Goal: Task Accomplishment & Management: Use online tool/utility

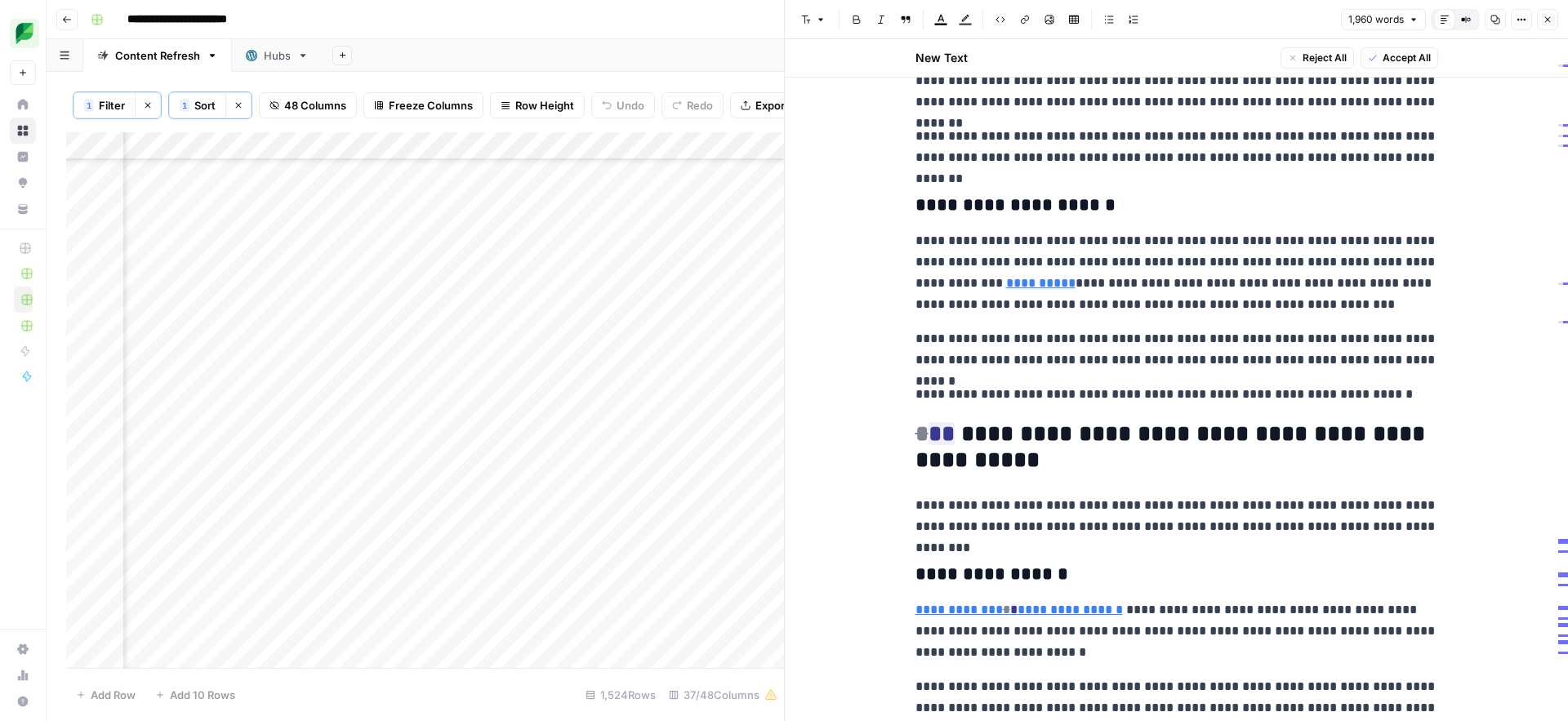
scroll to position [1243, 0]
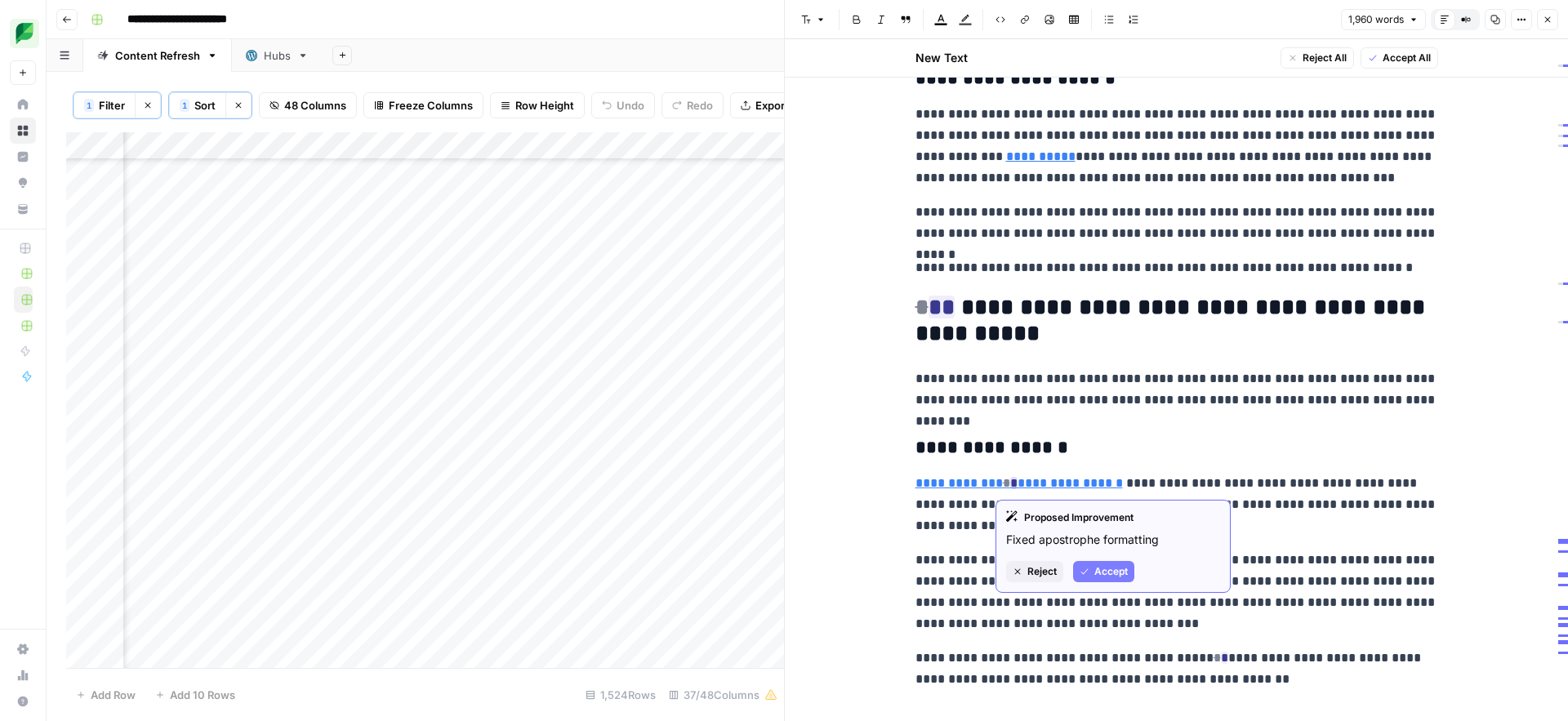
click at [1108, 577] on span "Accept" at bounding box center [1112, 571] width 34 height 14
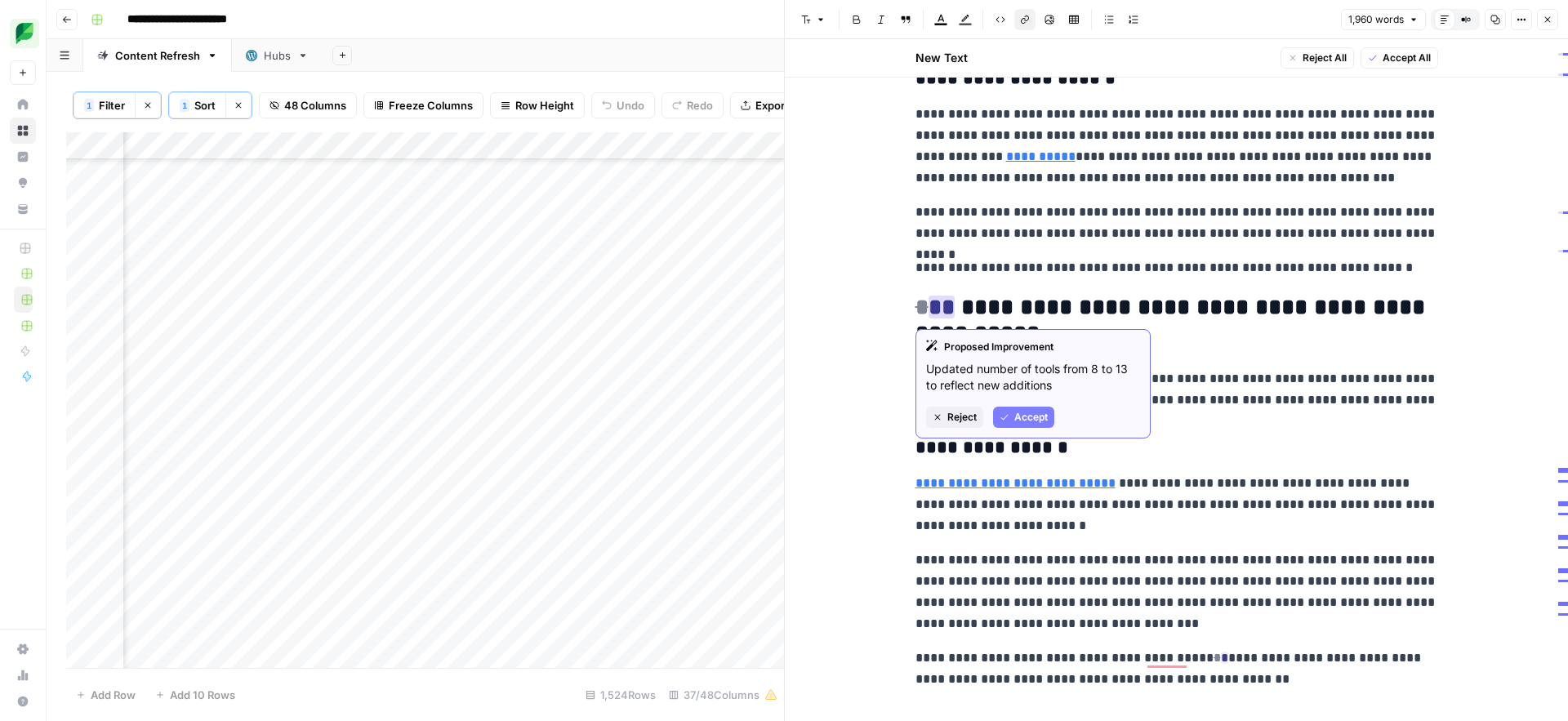
click at [1030, 417] on span "Accept" at bounding box center [1032, 417] width 34 height 14
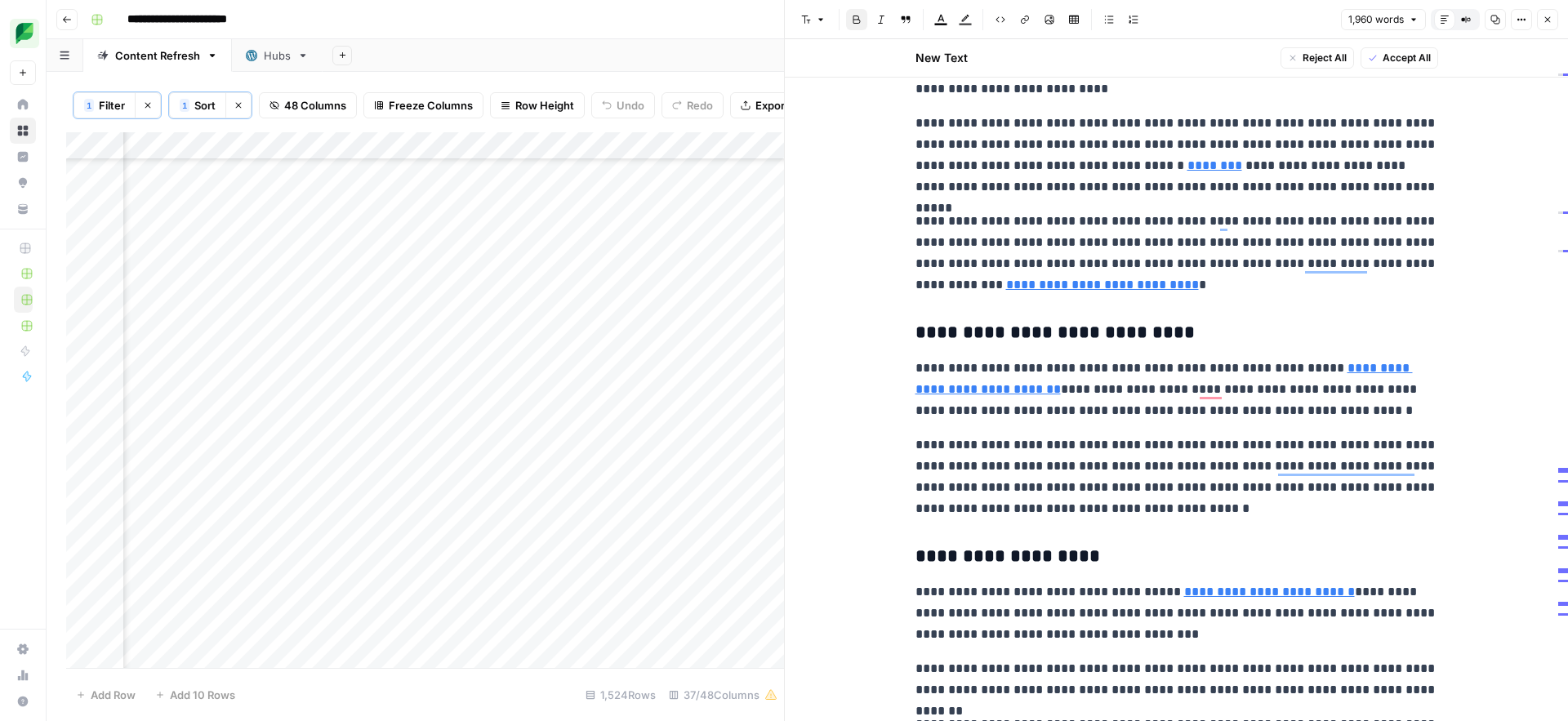
scroll to position [0, 0]
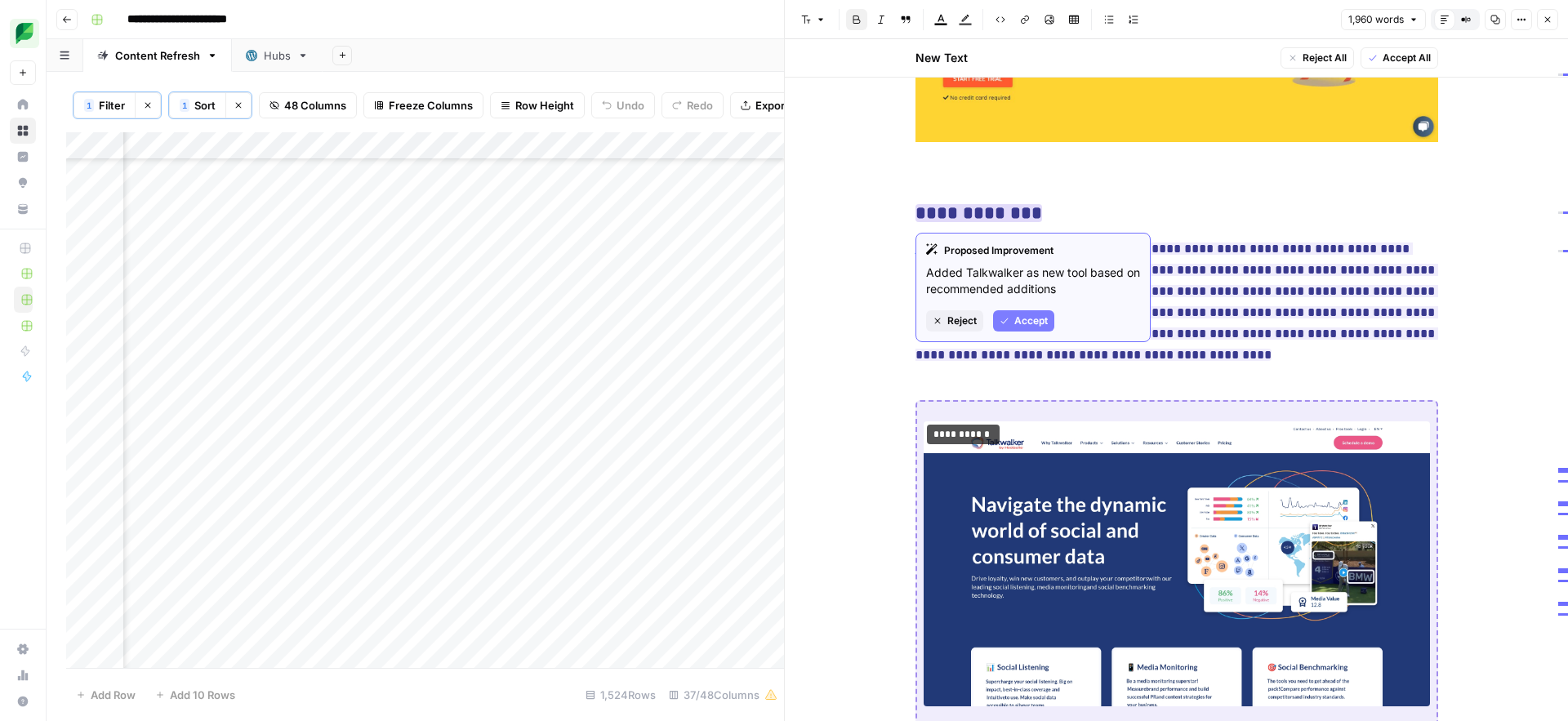
click at [1015, 318] on span "Accept" at bounding box center [1032, 320] width 34 height 14
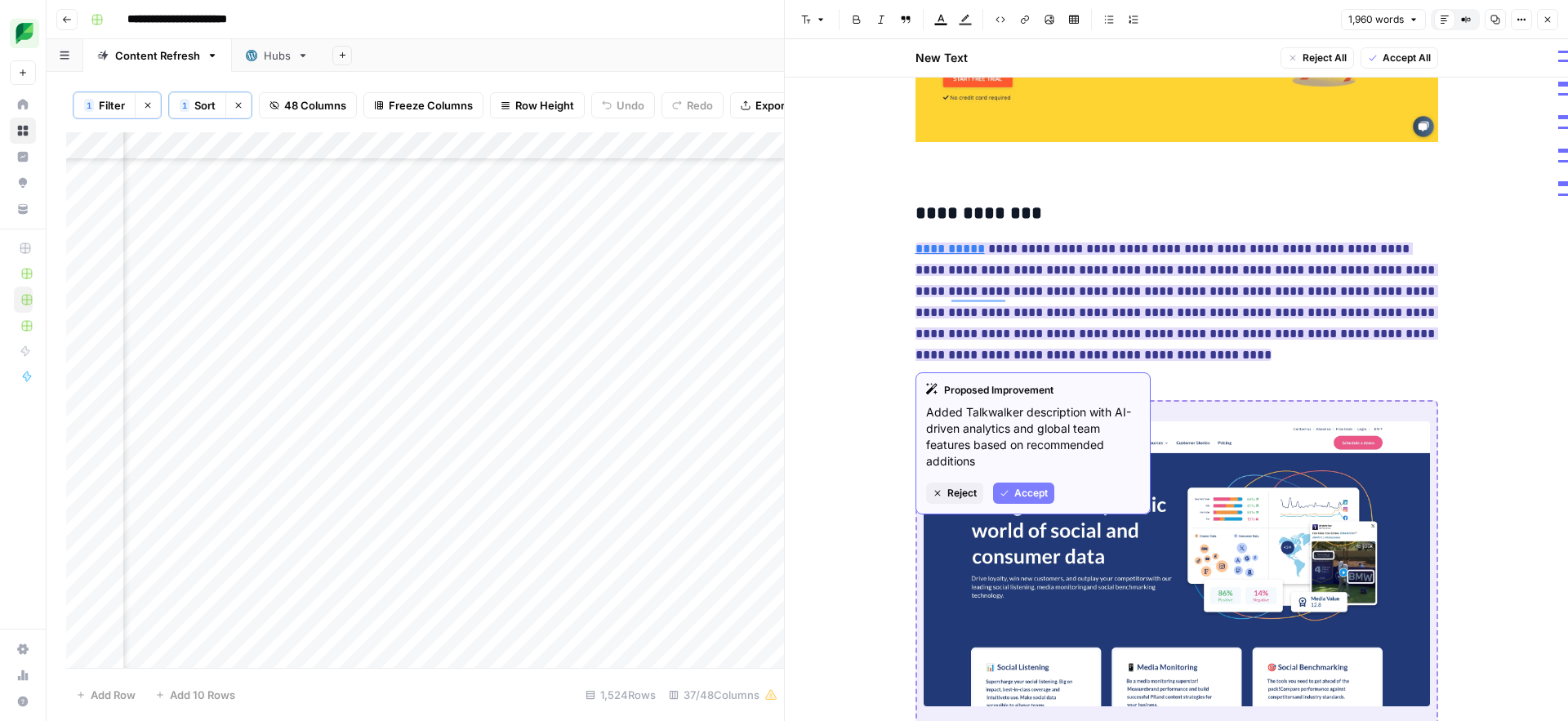
click at [1025, 489] on span "Accept" at bounding box center [1032, 493] width 34 height 14
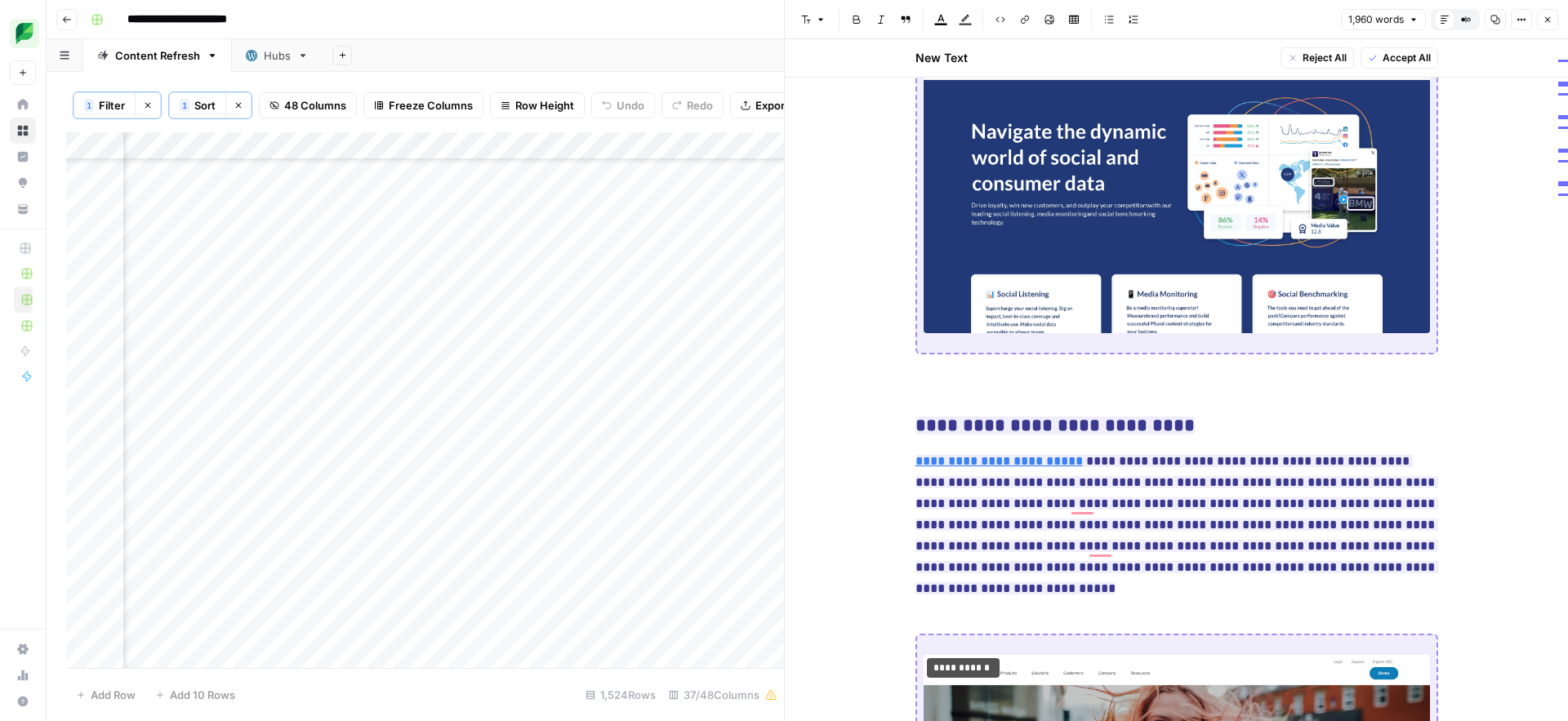
click at [1102, 287] on img "To enrich screen reader interactions, please activate Accessibility in Grammarl…" at bounding box center [1177, 190] width 507 height 285
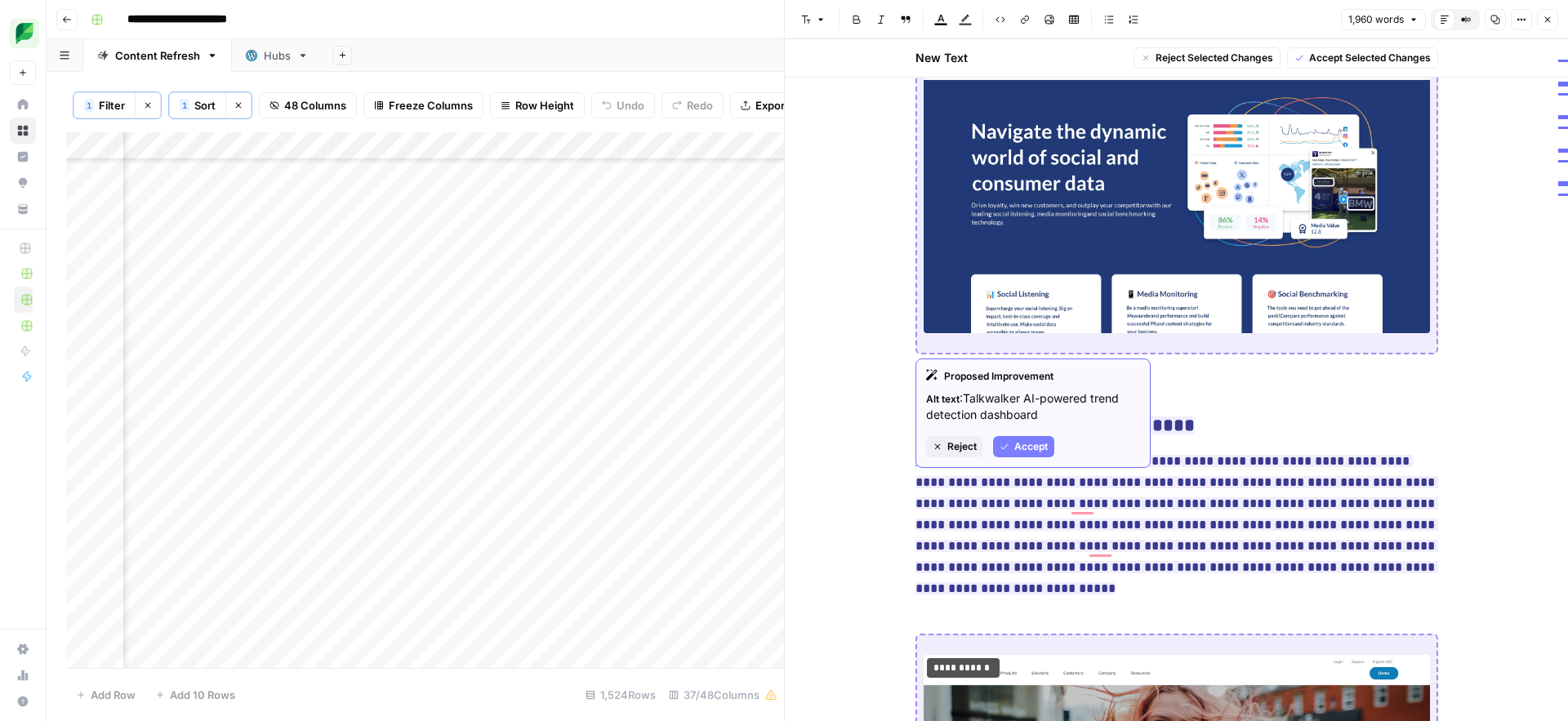
click at [1018, 449] on span "Accept" at bounding box center [1032, 446] width 34 height 14
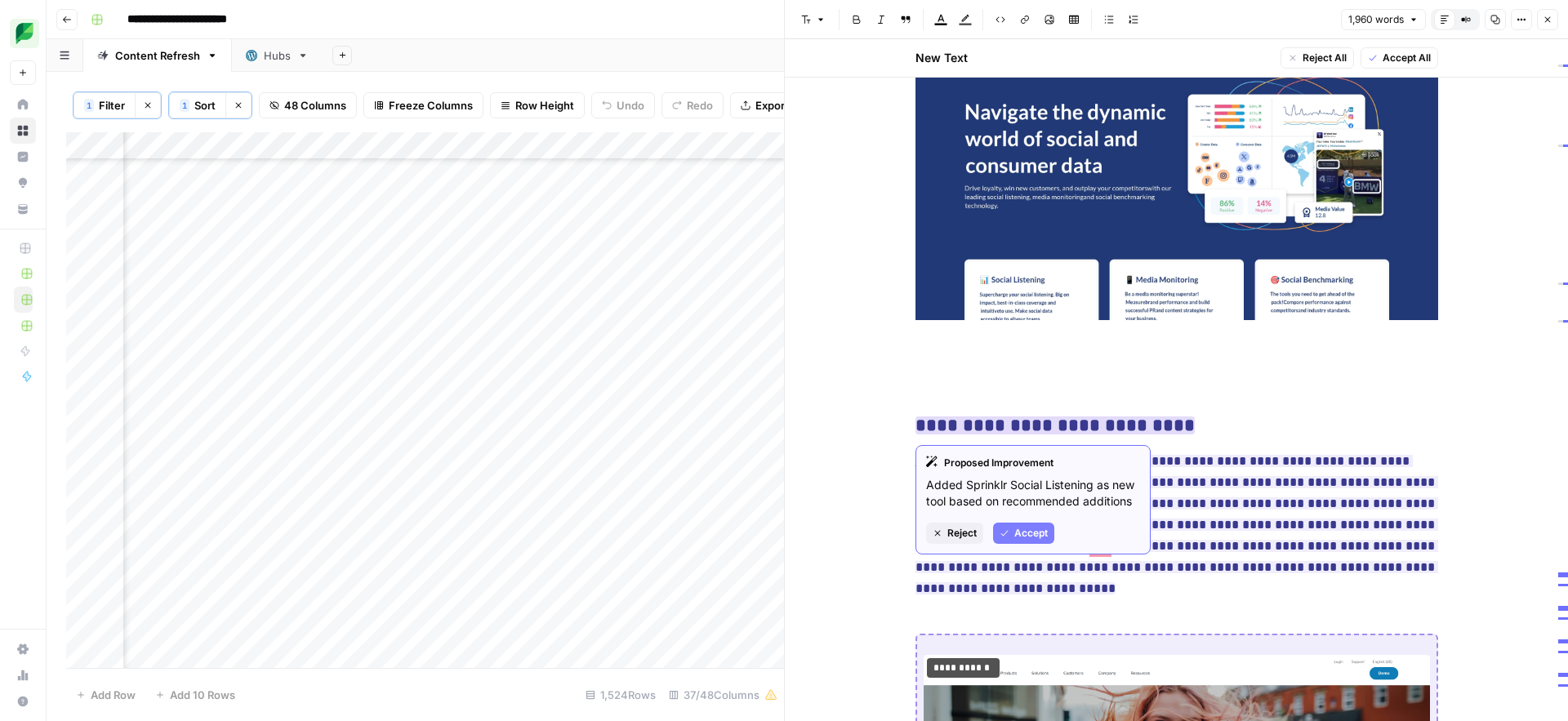
click at [1024, 536] on span "Accept" at bounding box center [1032, 533] width 34 height 14
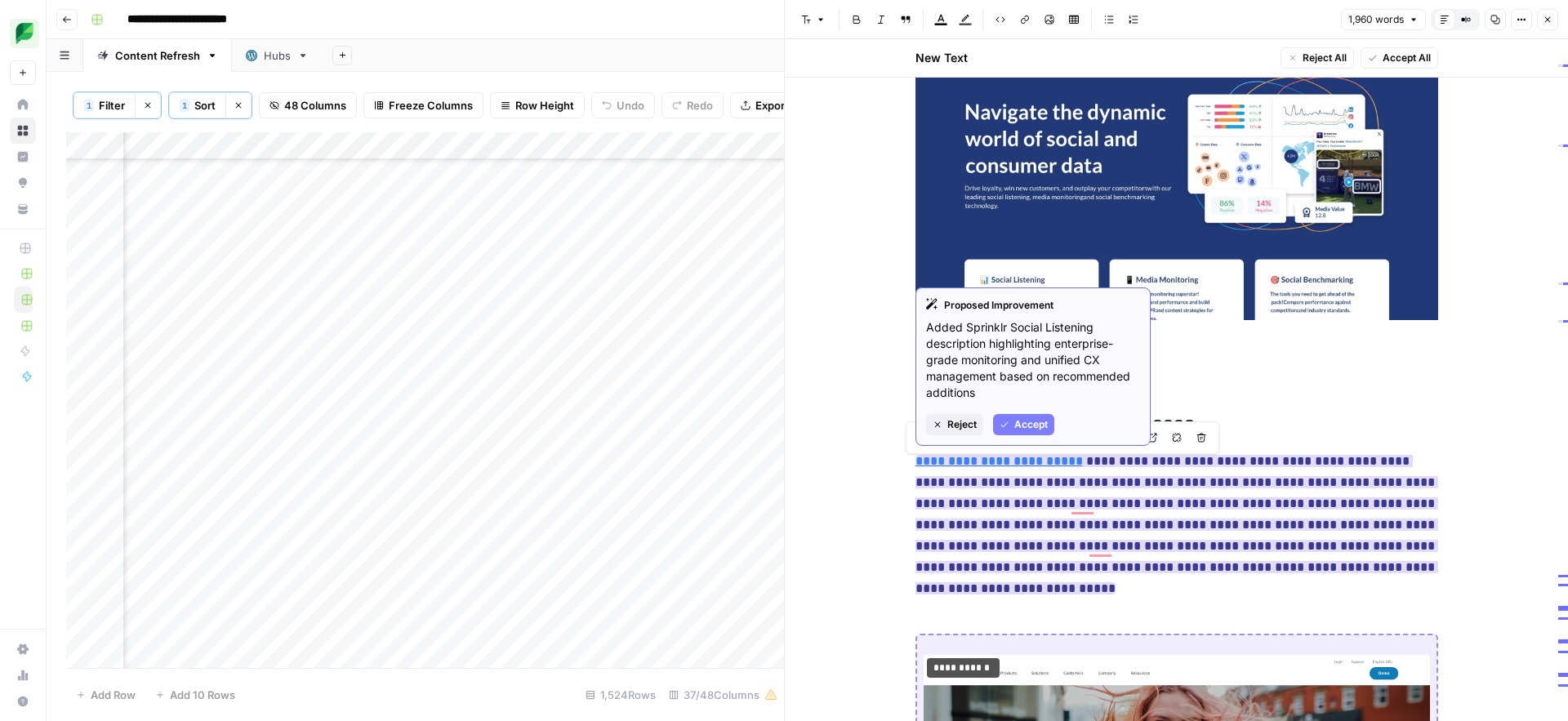
click at [1036, 431] on span "Accept" at bounding box center [1032, 425] width 34 height 14
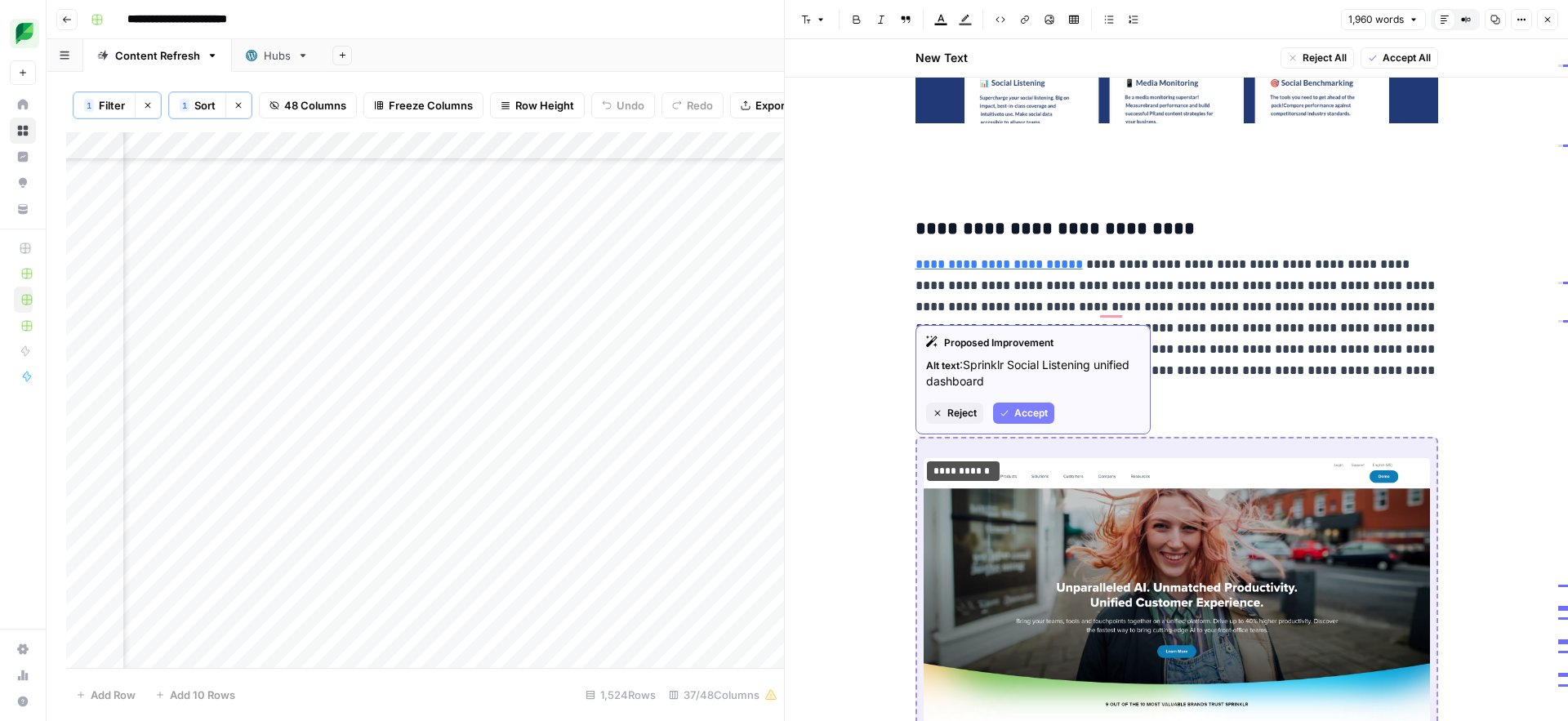
click at [1015, 413] on span "Accept" at bounding box center [1032, 413] width 34 height 14
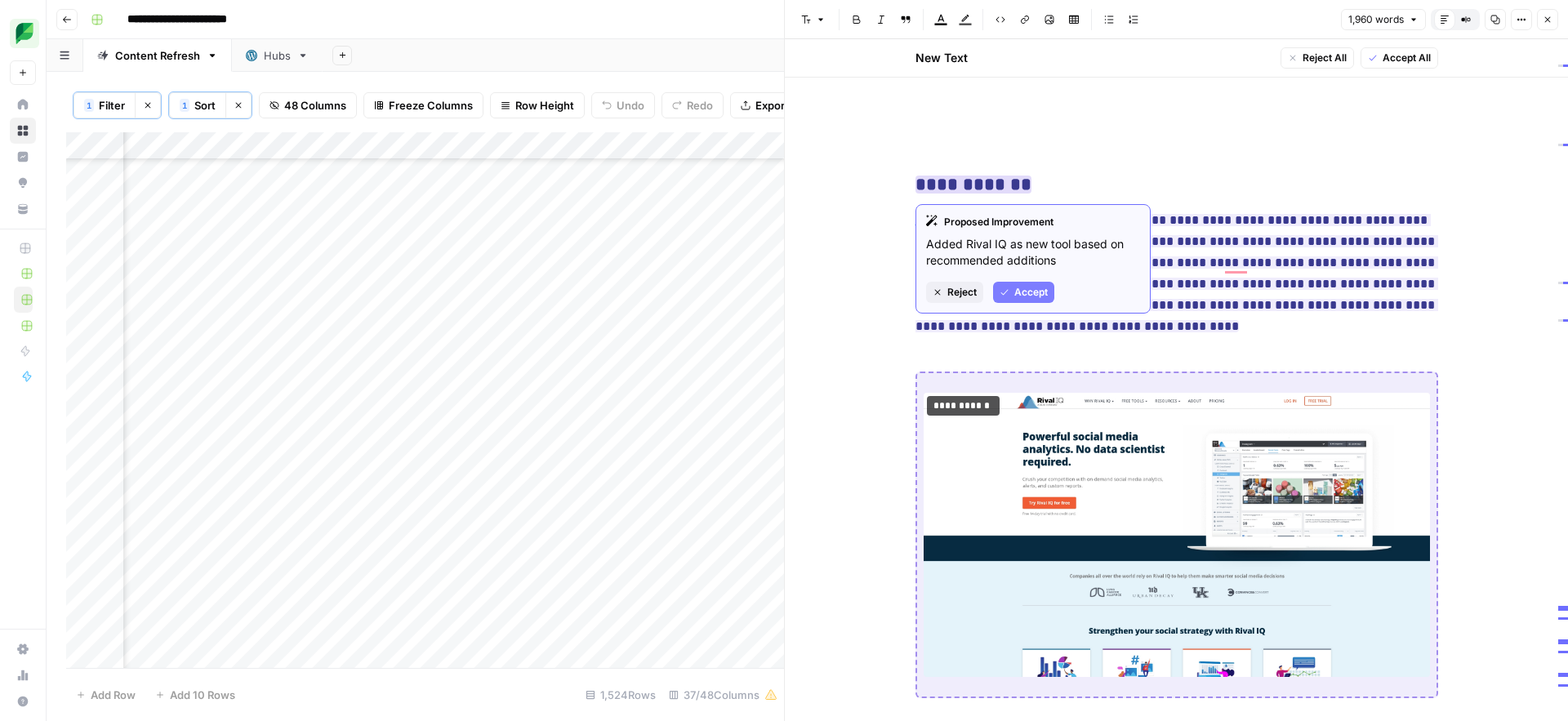
click at [1026, 298] on span "Accept" at bounding box center [1032, 292] width 34 height 14
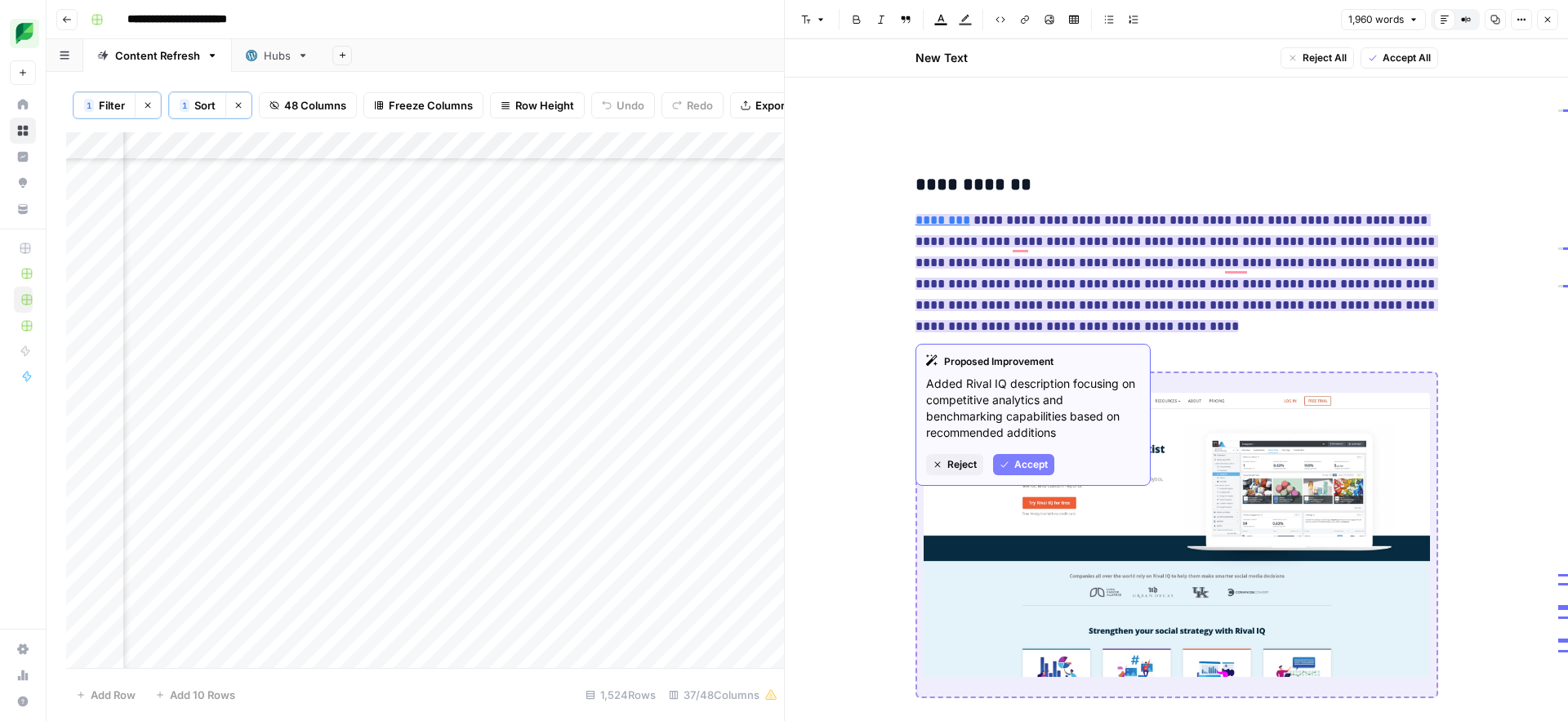
click at [1037, 467] on span "Accept" at bounding box center [1032, 465] width 34 height 14
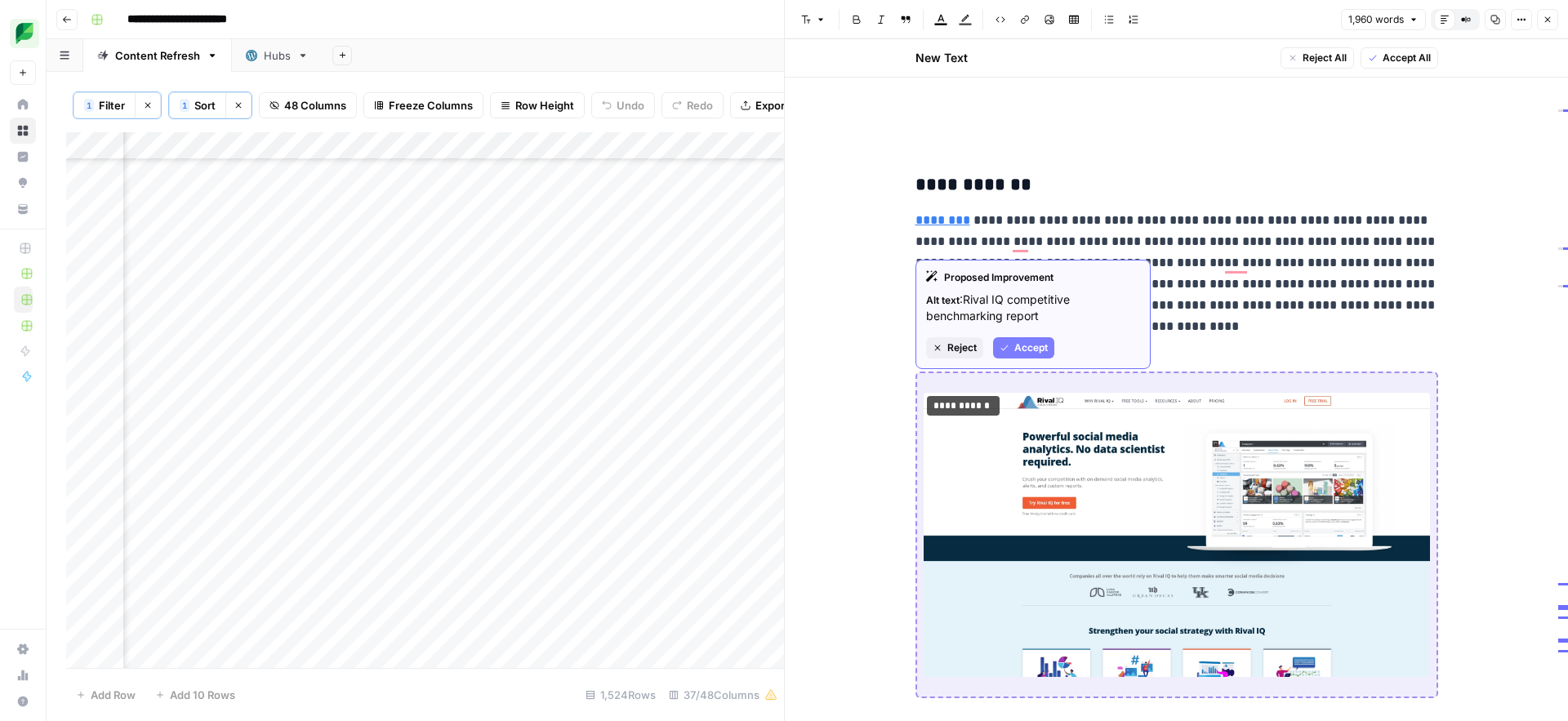
click at [1022, 348] on span "Accept" at bounding box center [1032, 348] width 34 height 14
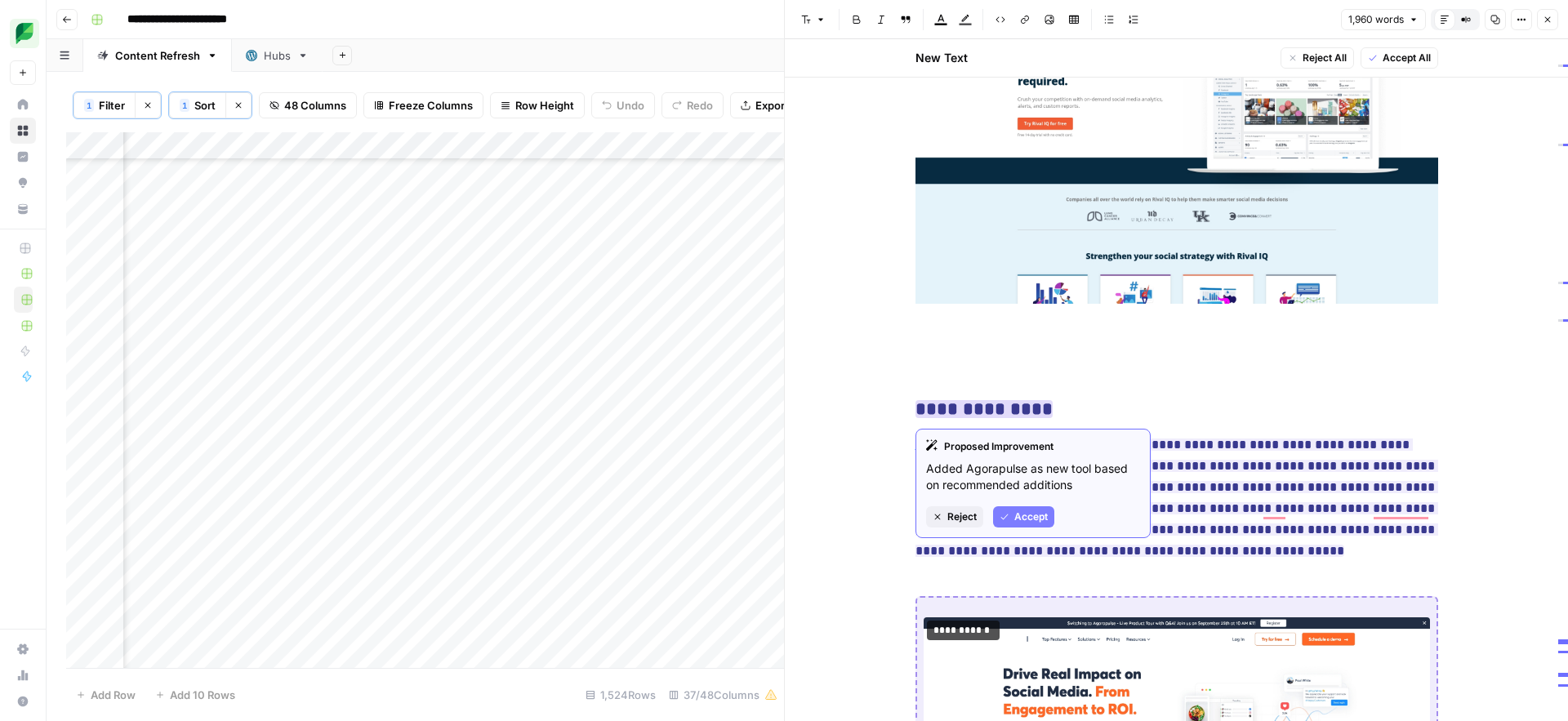
click at [1025, 516] on span "Accept" at bounding box center [1032, 517] width 34 height 14
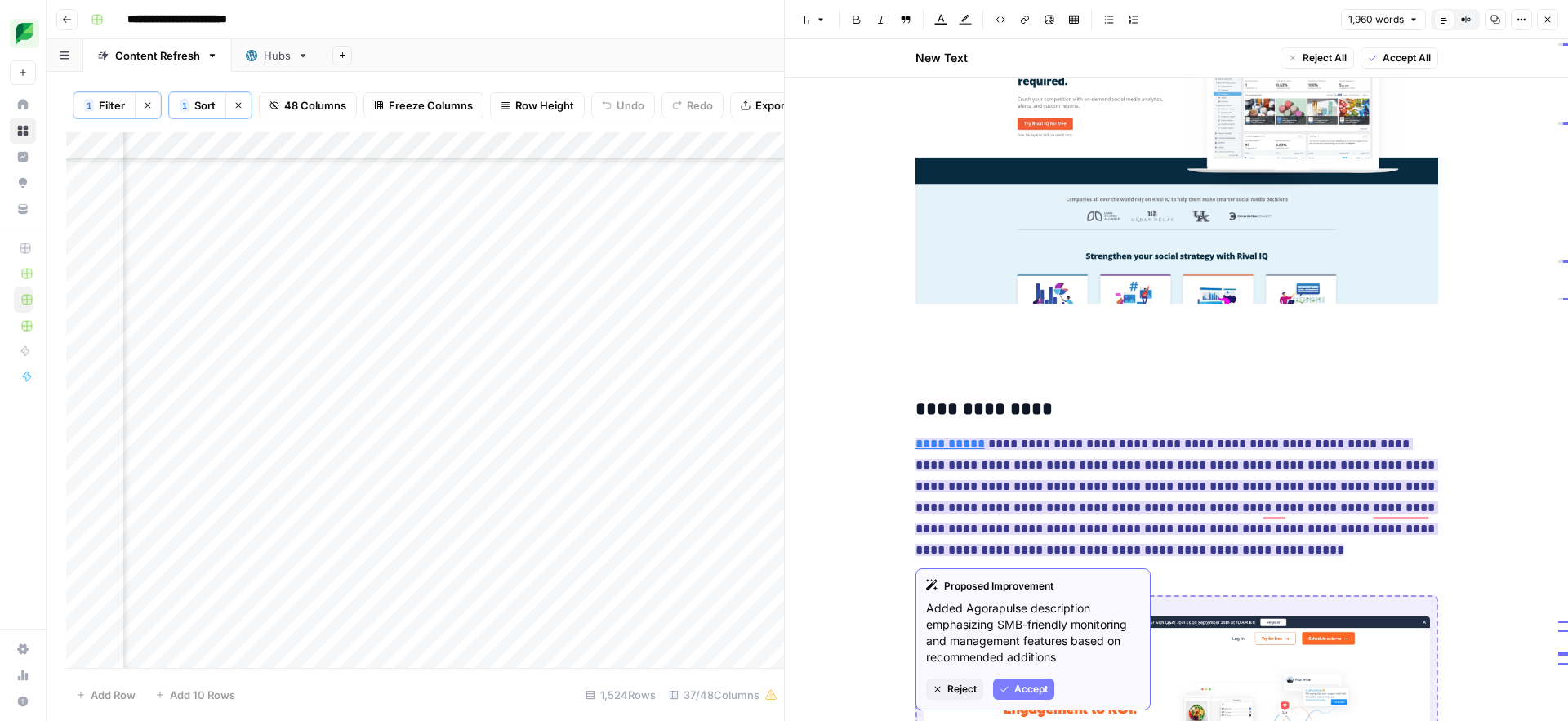
click at [1033, 684] on span "Accept" at bounding box center [1032, 689] width 34 height 14
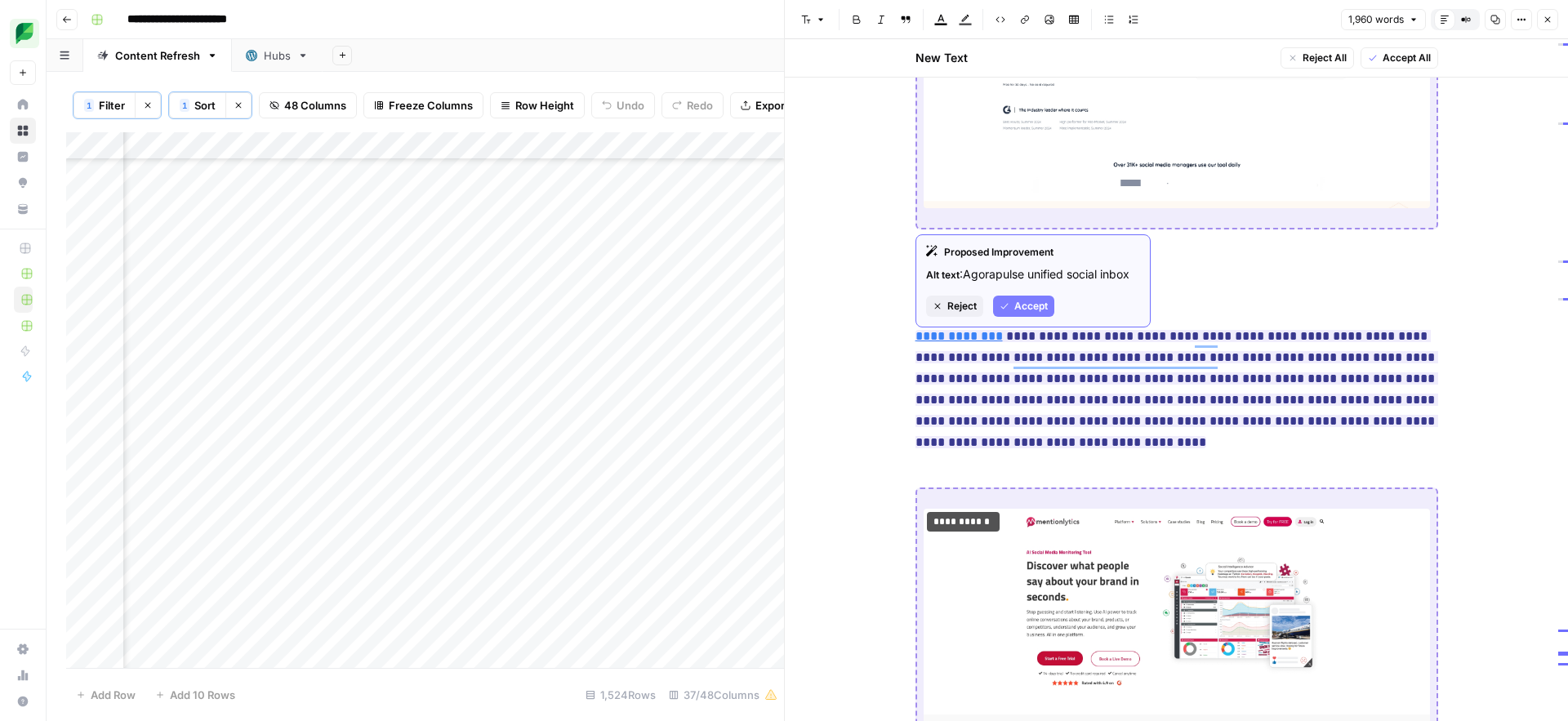
click at [1027, 310] on span "Accept" at bounding box center [1032, 306] width 34 height 14
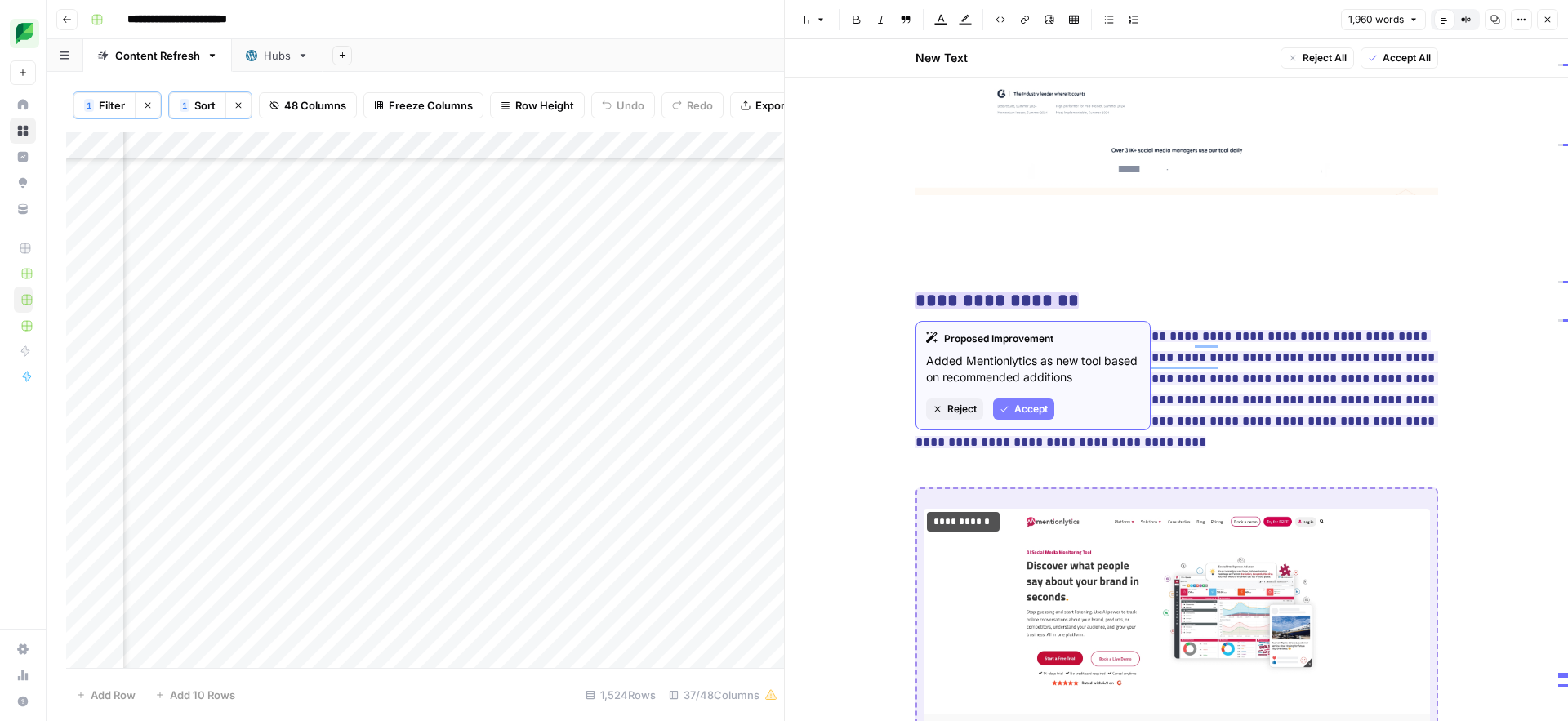
click at [1025, 410] on span "Accept" at bounding box center [1032, 409] width 34 height 14
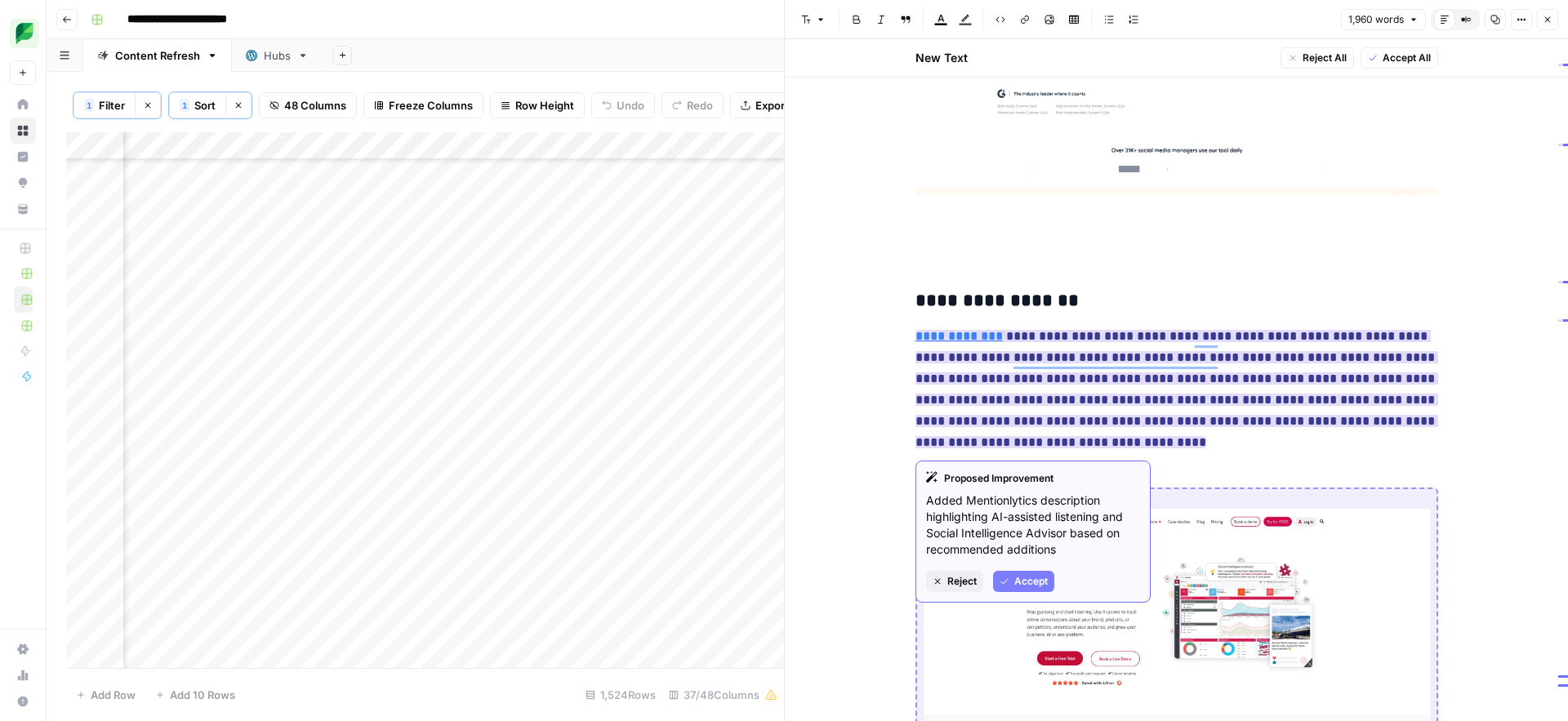
click at [1022, 579] on span "Accept" at bounding box center [1032, 581] width 34 height 14
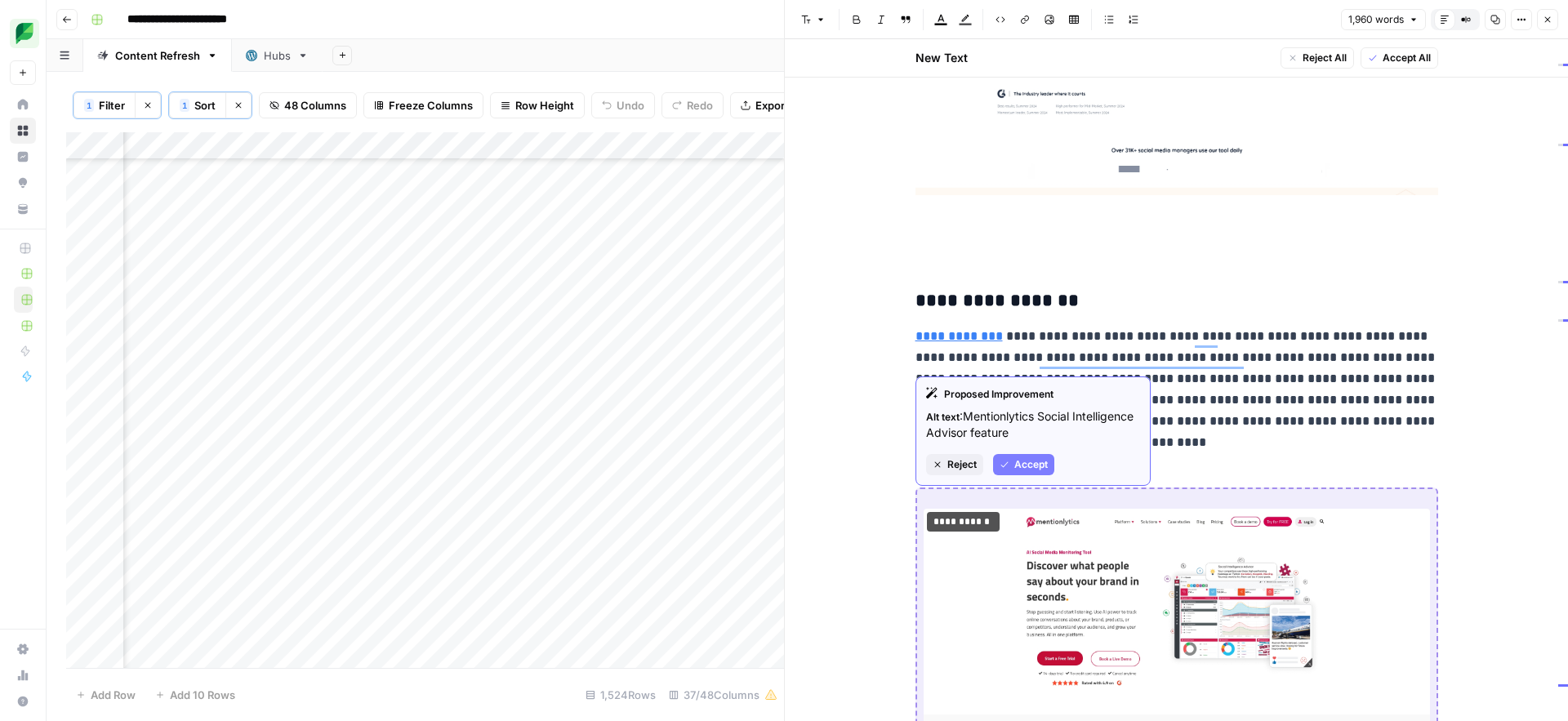
click at [1027, 465] on span "Accept" at bounding box center [1032, 465] width 34 height 14
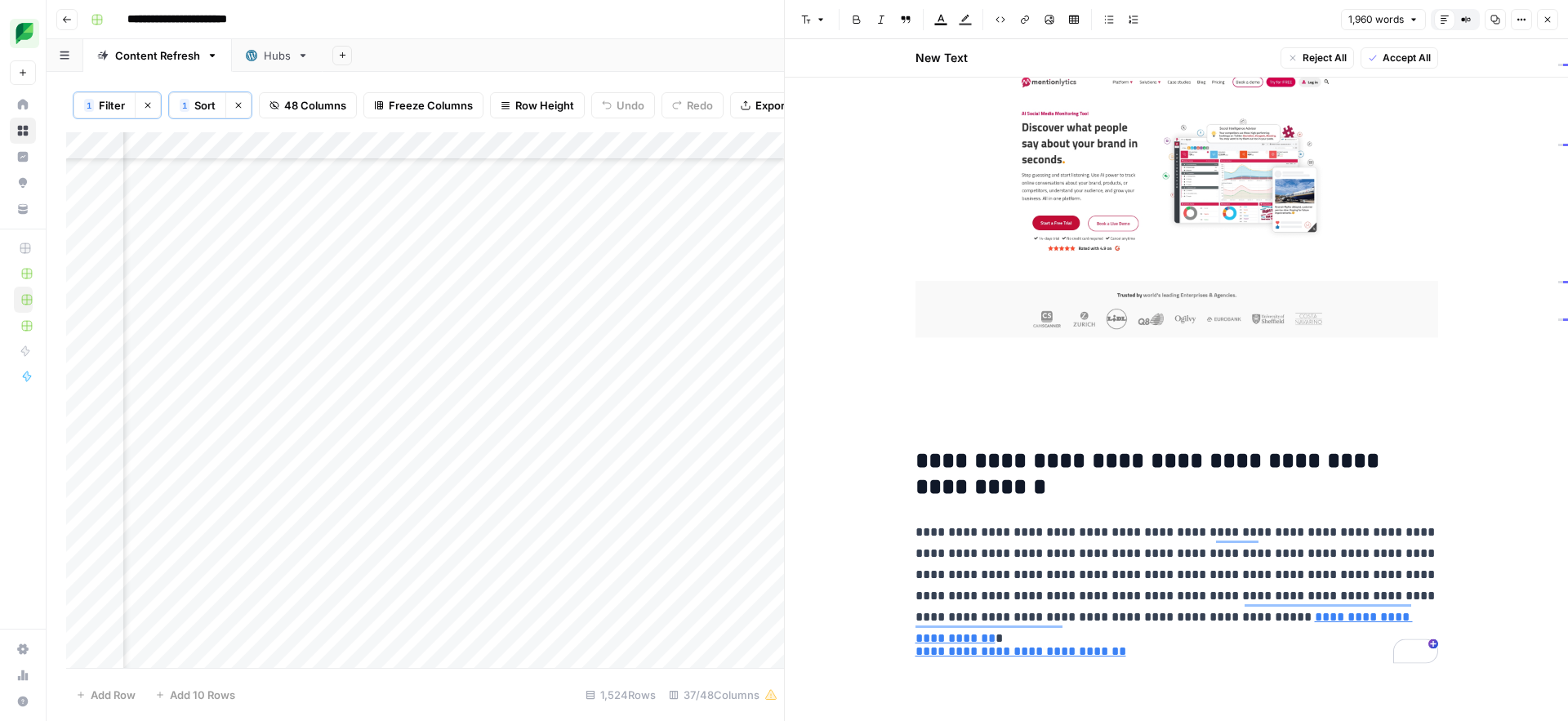
click at [1000, 578] on p "**********" at bounding box center [1177, 575] width 523 height 106
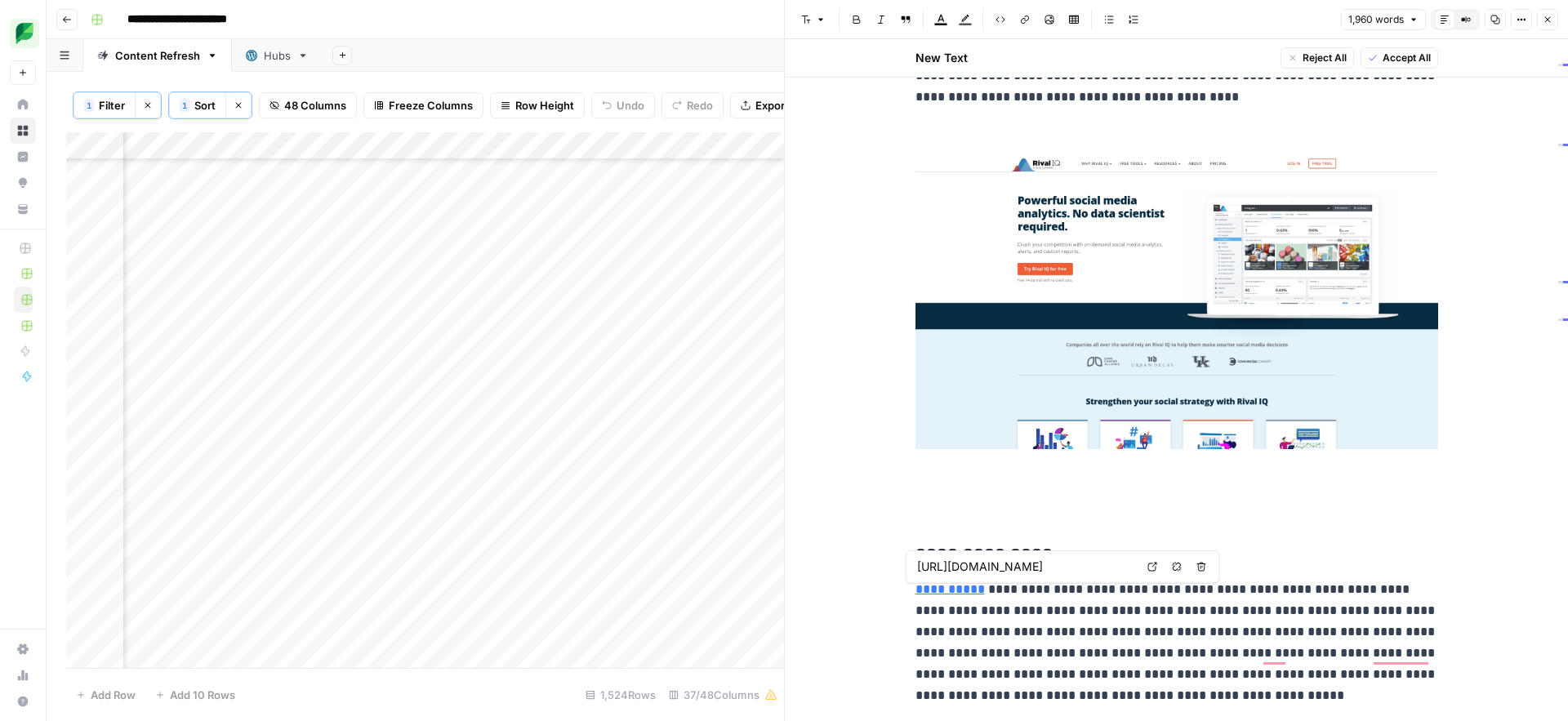
click at [937, 593] on link "**********" at bounding box center [950, 590] width 70 height 12
click at [1023, 653] on p "**********" at bounding box center [1177, 642] width 523 height 128
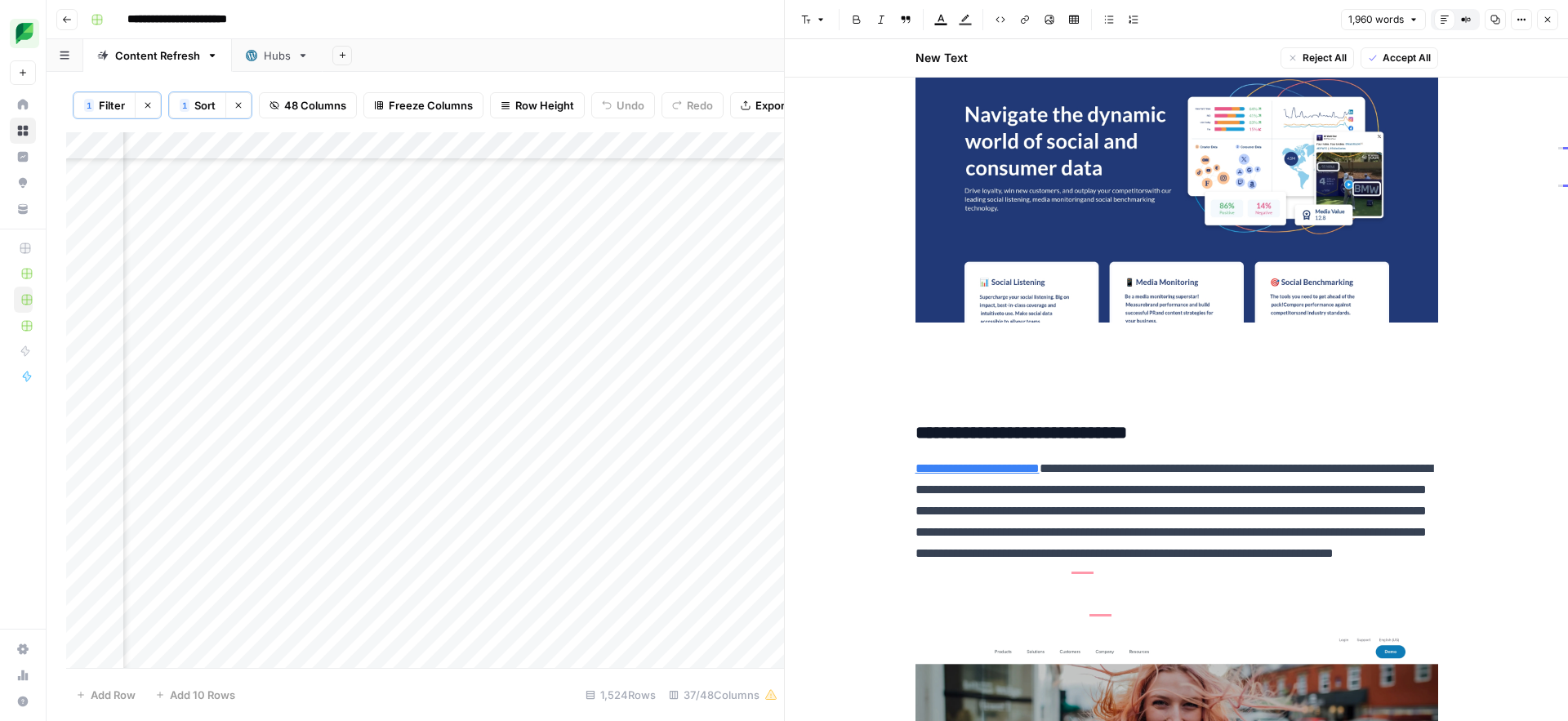
click at [1040, 475] on link "**********" at bounding box center [977, 468] width 124 height 12
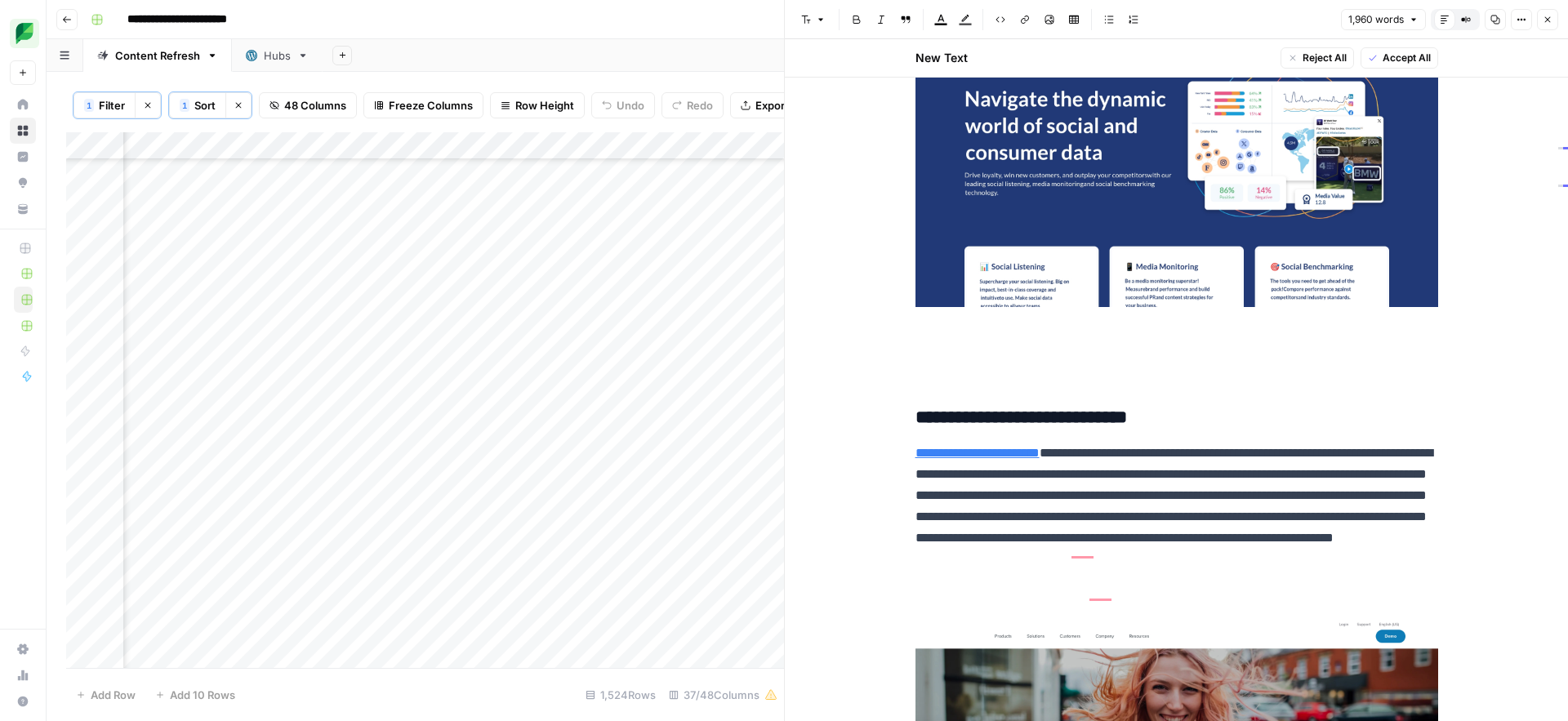
click at [1389, 56] on span "Accept All" at bounding box center [1407, 58] width 48 height 14
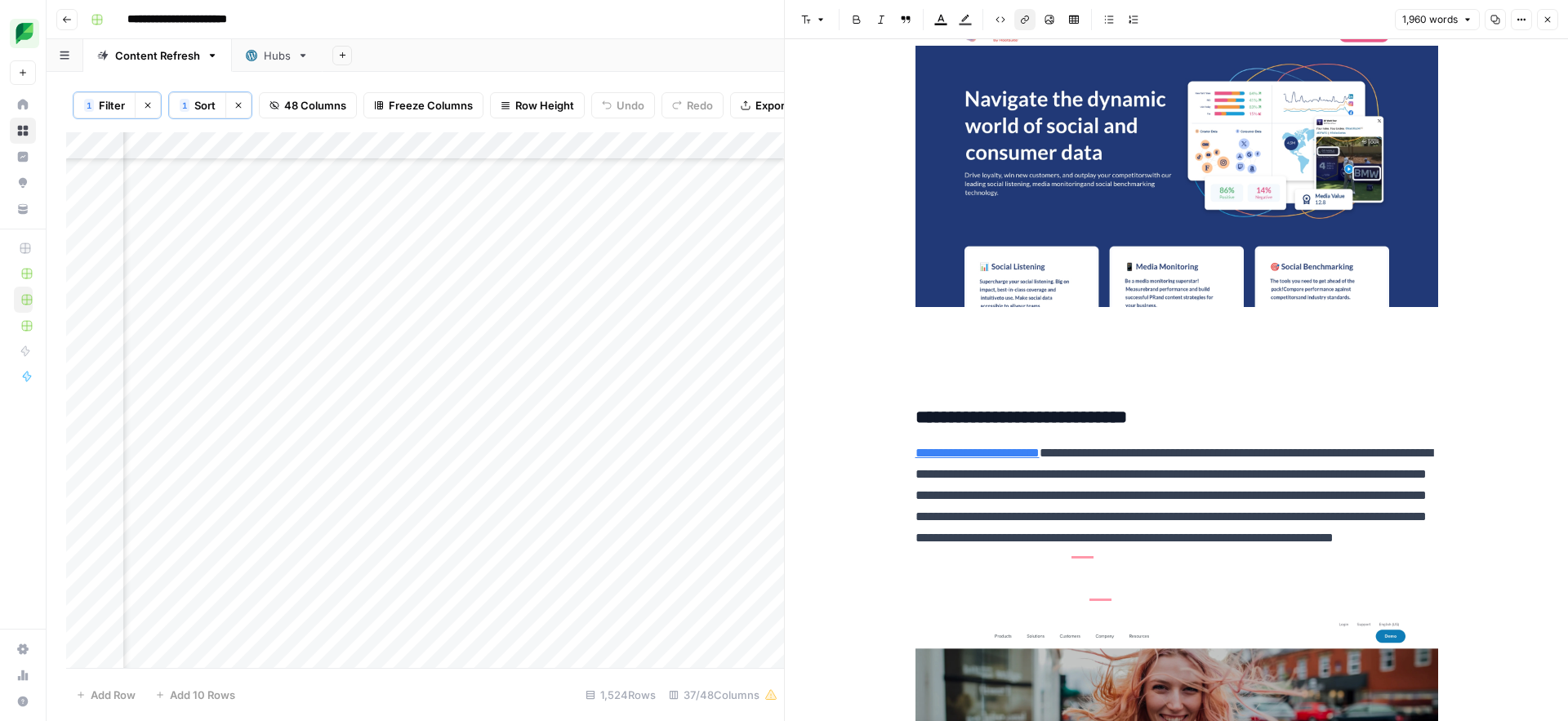
click at [1548, 21] on icon "button" at bounding box center [1548, 20] width 5 height 5
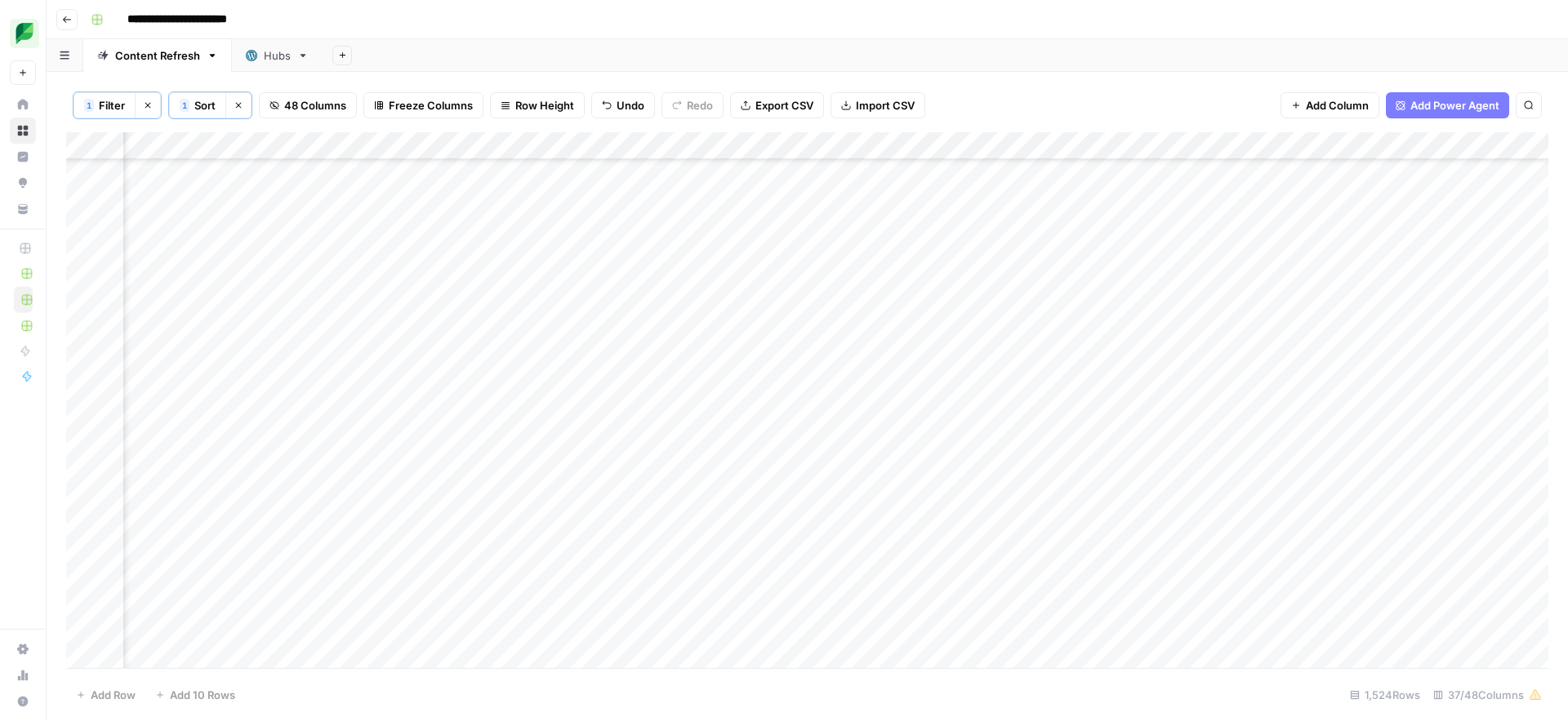
click at [1043, 528] on div "Add Column" at bounding box center [807, 400] width 1482 height 535
